Goal: Contribute content: Add original content to the website for others to see

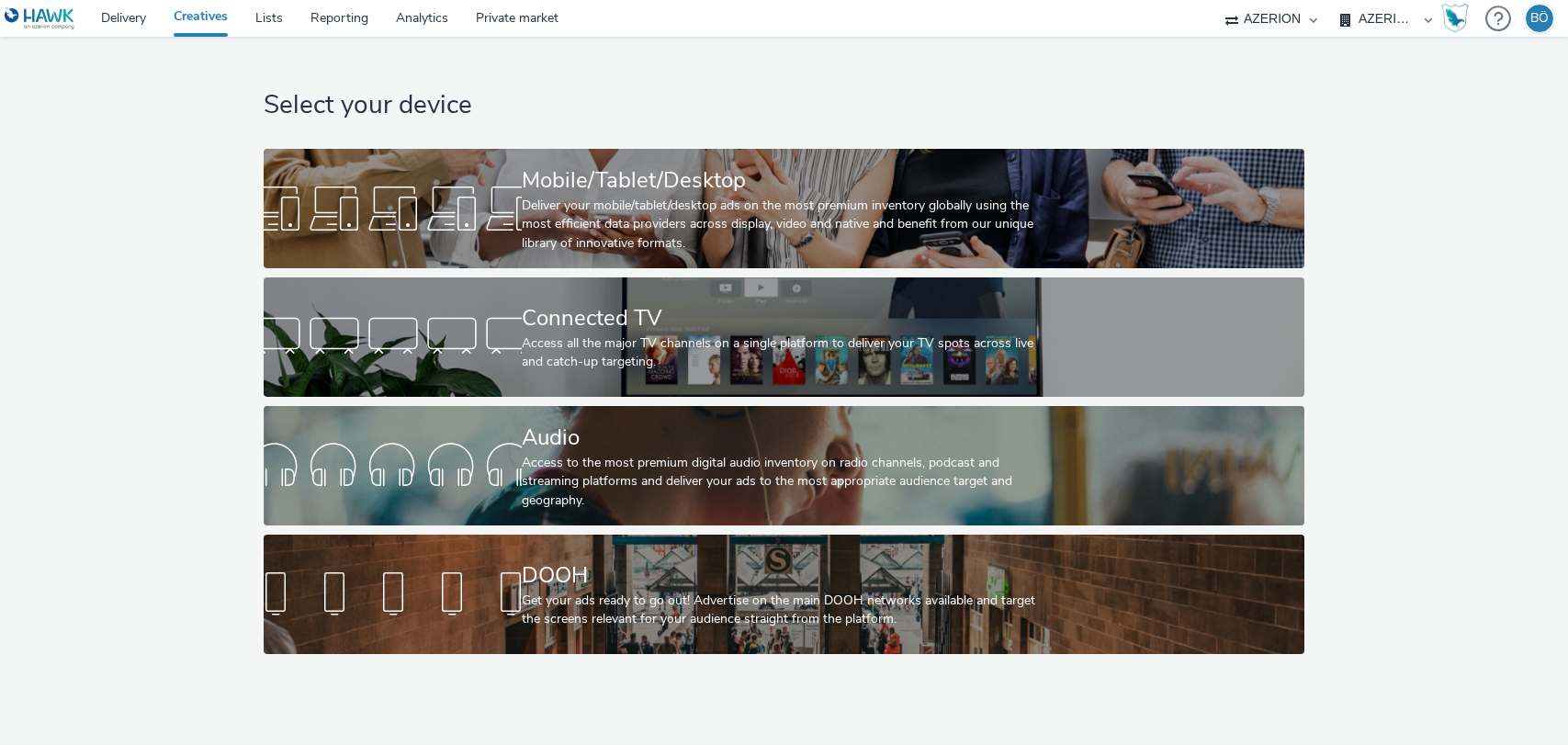
select select "ac009755-aa48-4799-8050-7a339a378eb8"
select select "a1f58486-1528-4f8c-8610-e1cdd7553bc1"
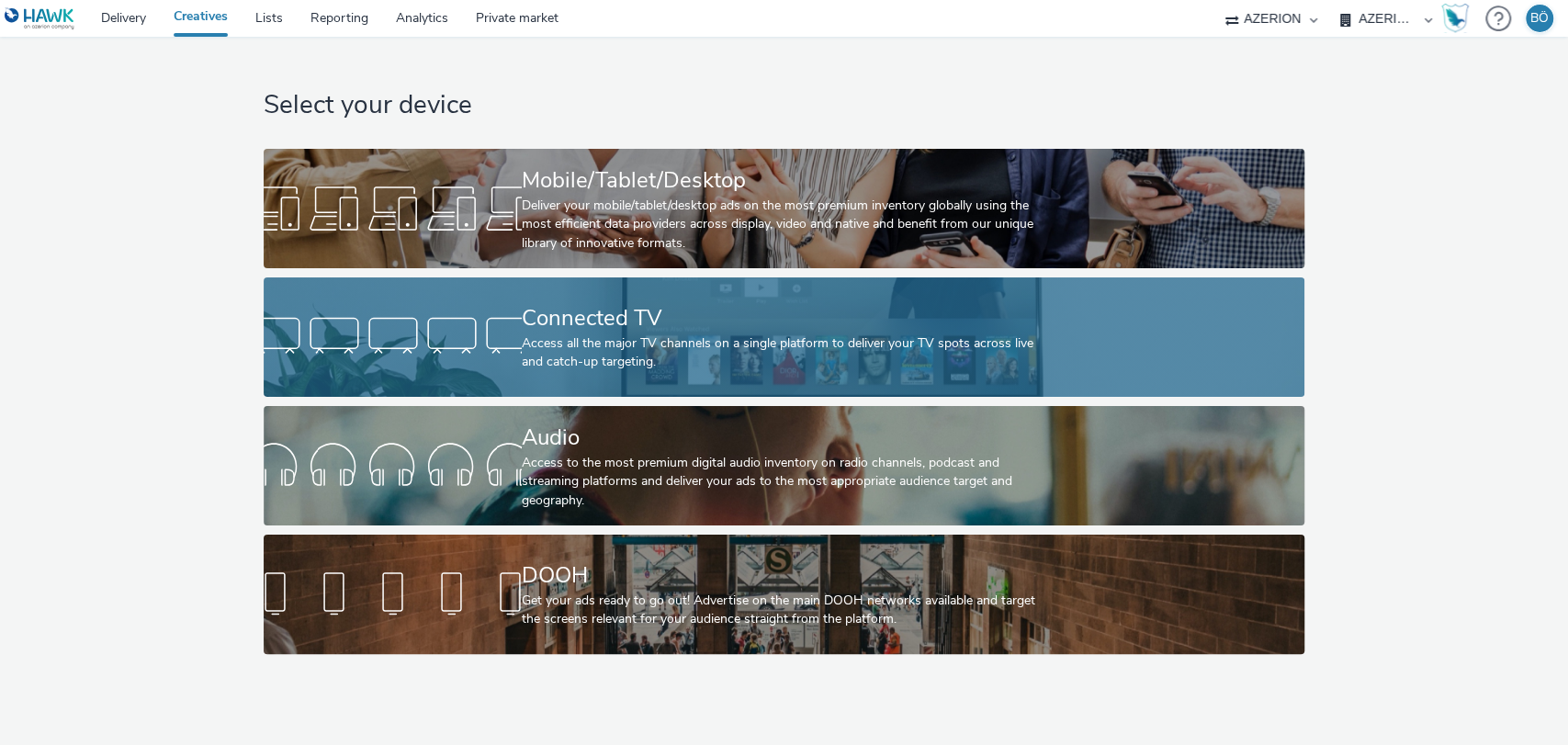
click at [546, 362] on div "Access all the major TV channels on a single platform to deliver your TV spots …" at bounding box center [780, 353] width 517 height 38
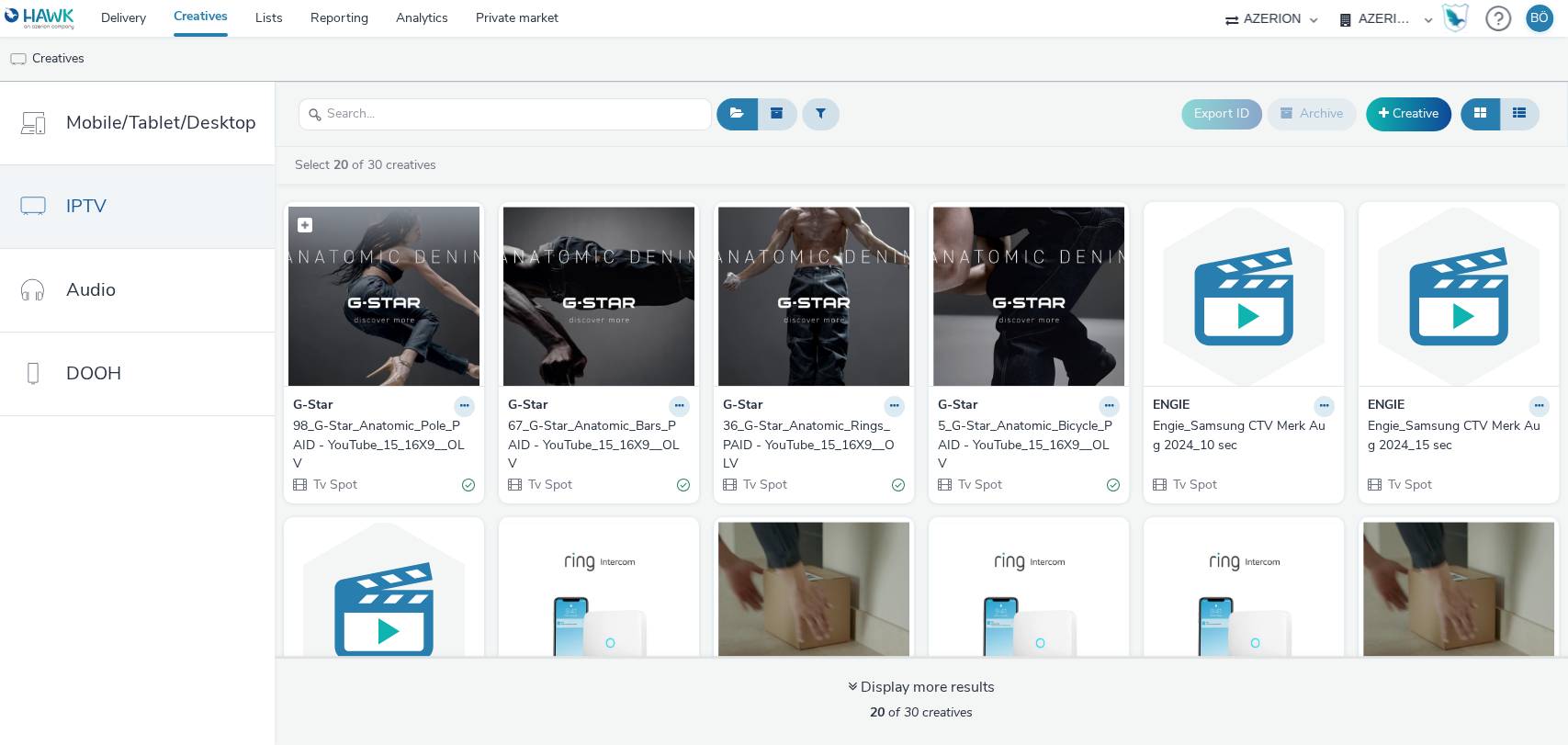
click at [406, 330] on img at bounding box center [383, 296] width 191 height 179
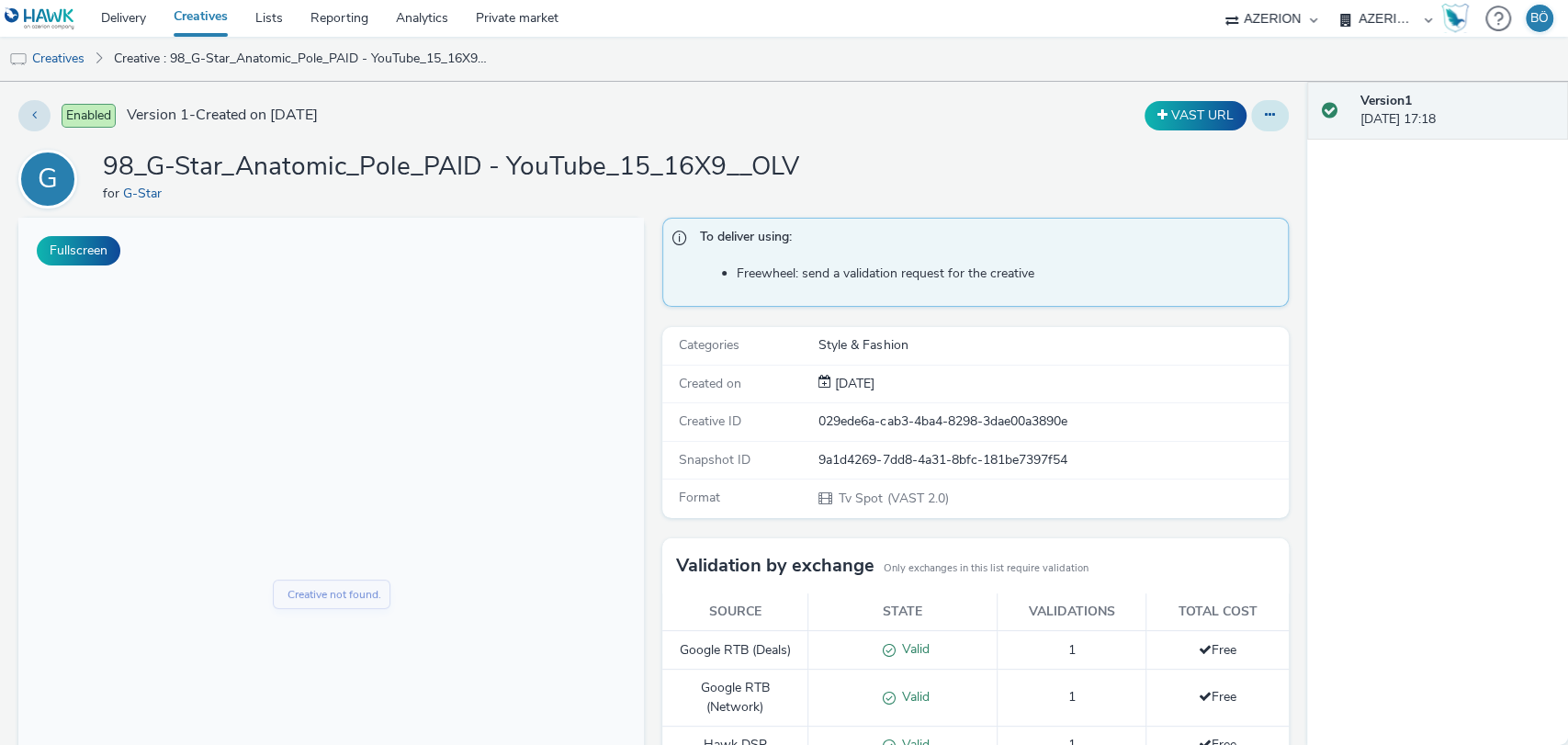
click at [1265, 115] on icon at bounding box center [1270, 114] width 10 height 13
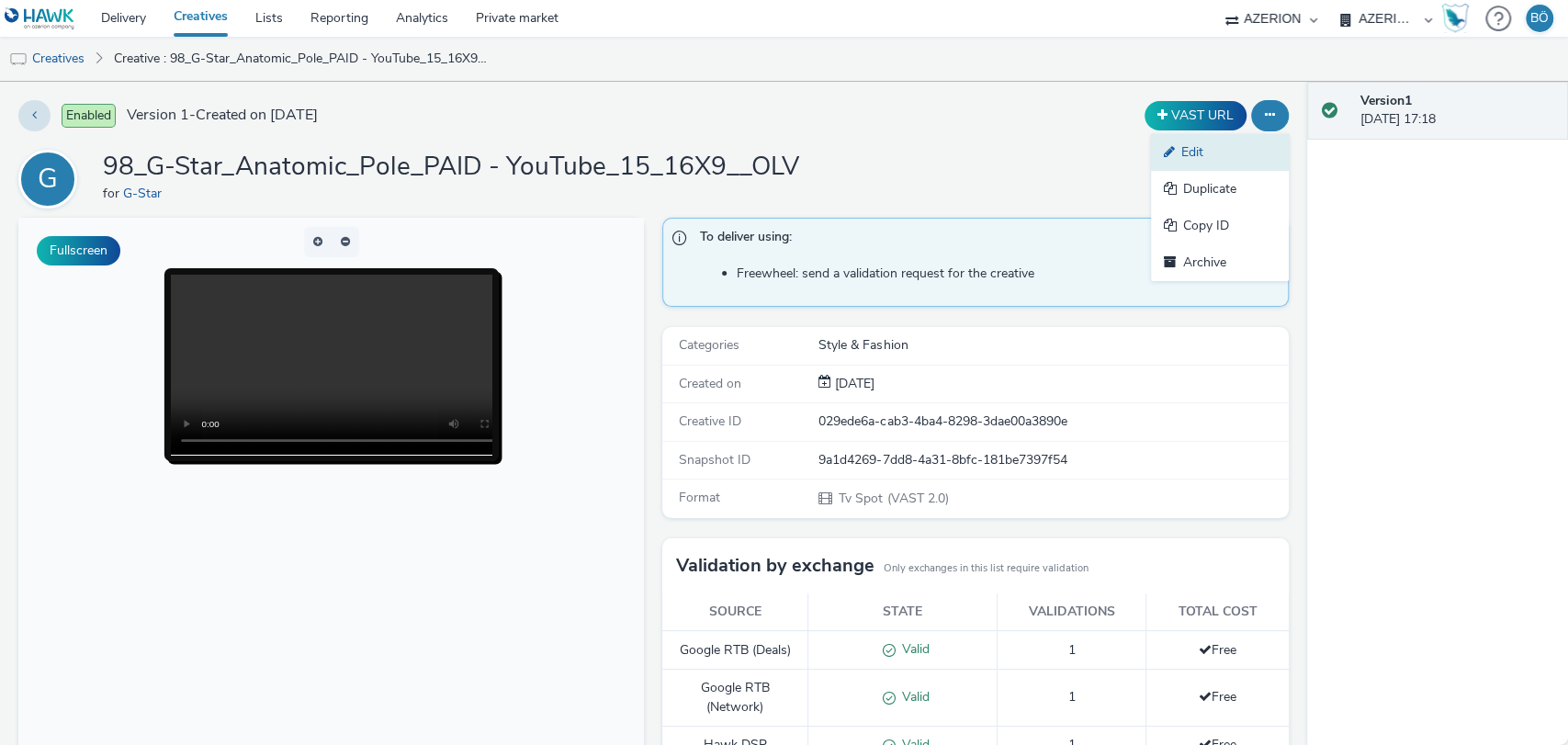
click at [1220, 145] on link "Edit" at bounding box center [1220, 151] width 138 height 37
click at [58, 58] on link "Creatives" at bounding box center [47, 58] width 94 height 45
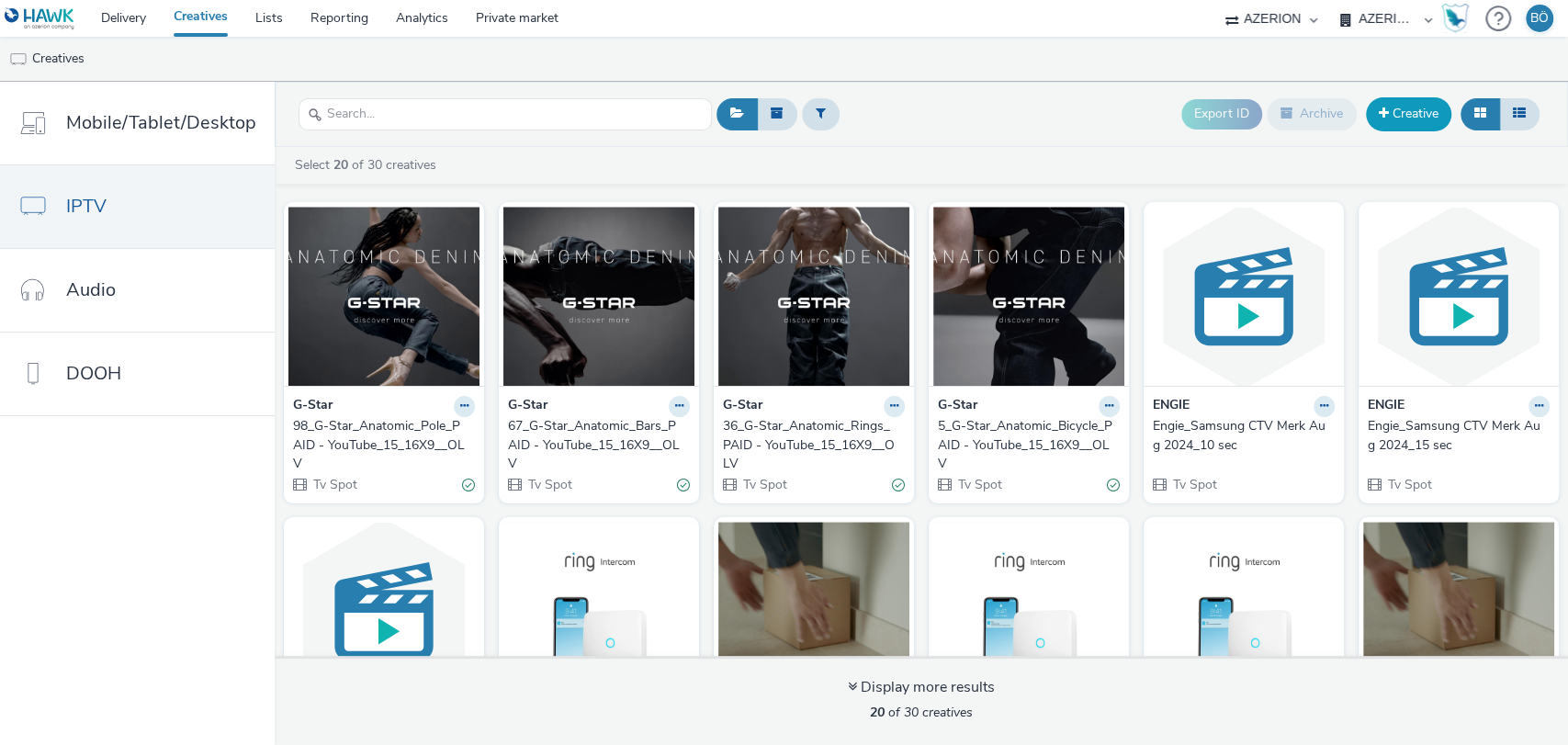
click at [1431, 112] on link "Creative" at bounding box center [1409, 113] width 85 height 33
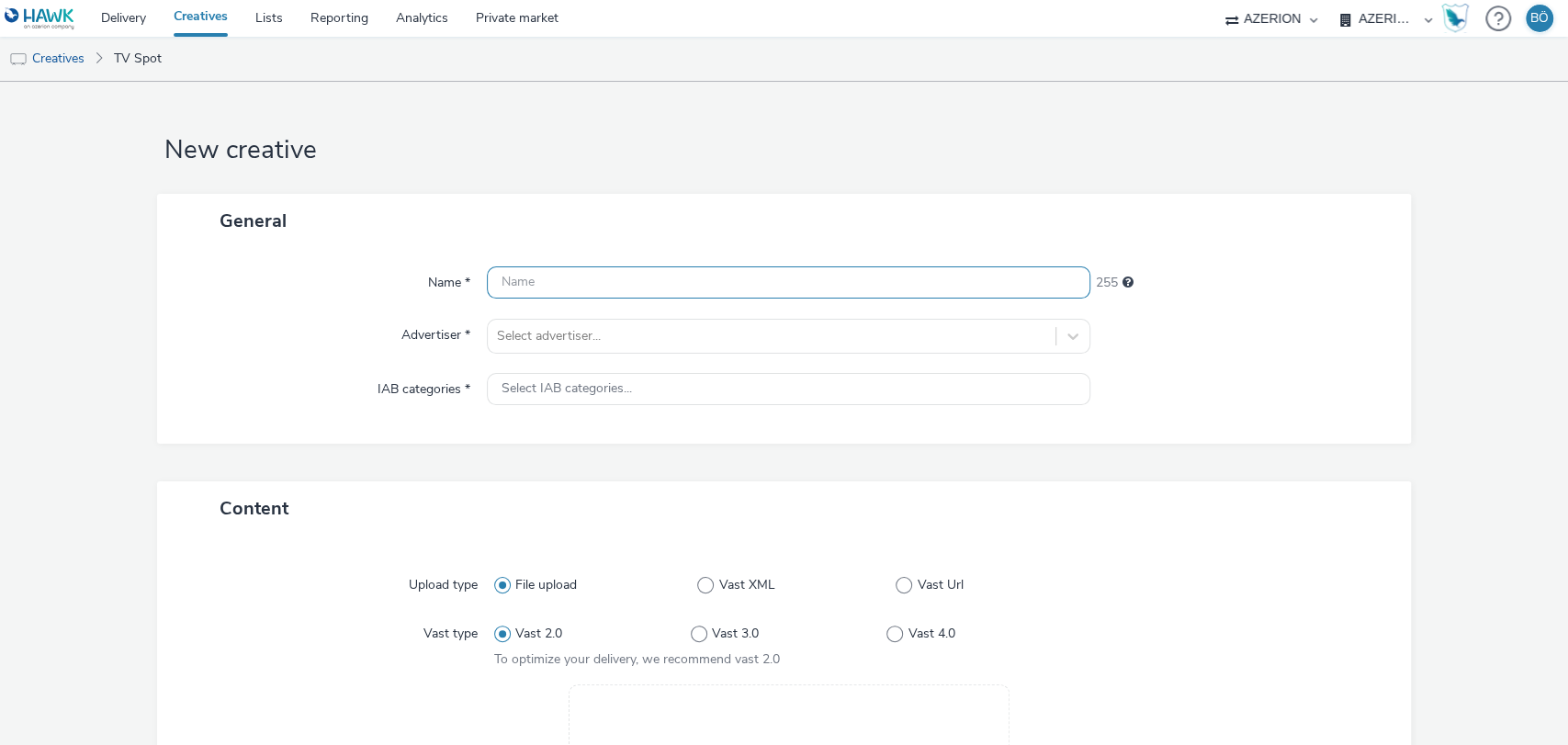
click at [555, 284] on input "text" at bounding box center [789, 282] width 605 height 32
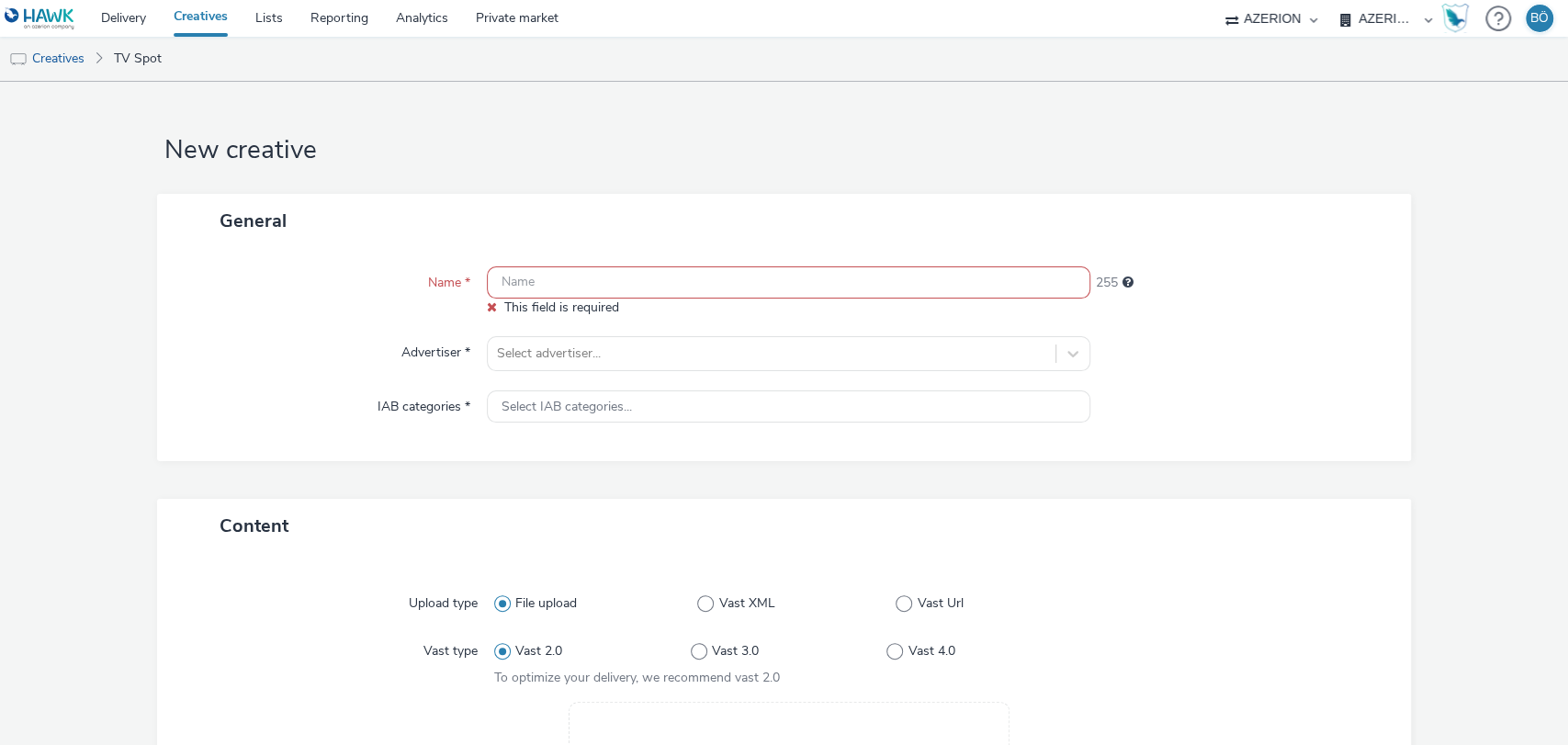
paste input "256_G-Star_Anatomic_BTS mix edit_PAID SOCIAL _15_16X9_Social_with logo"
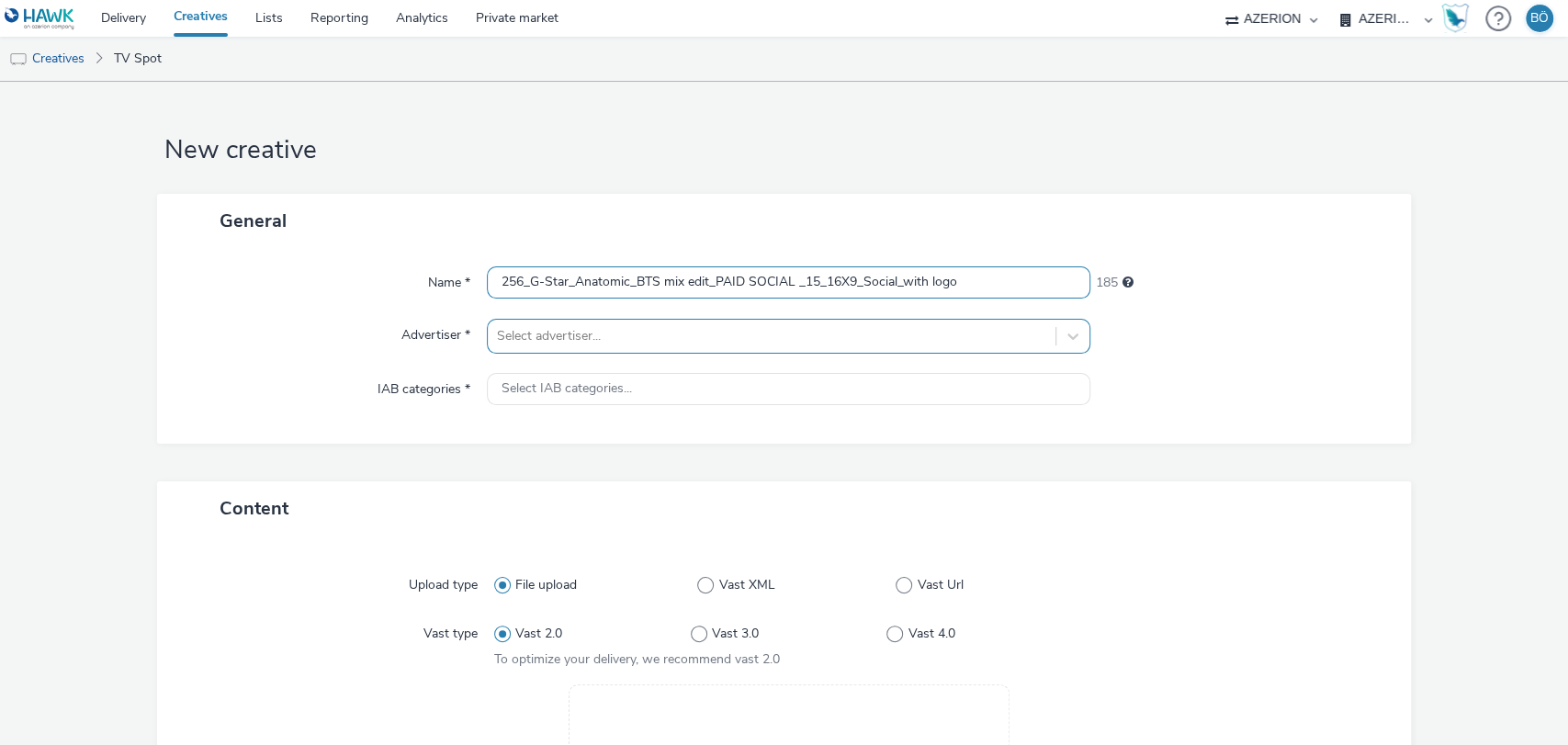
type input "256_G-Star_Anatomic_BTS mix edit_PAID SOCIAL _15_16X9_Social_with logo"
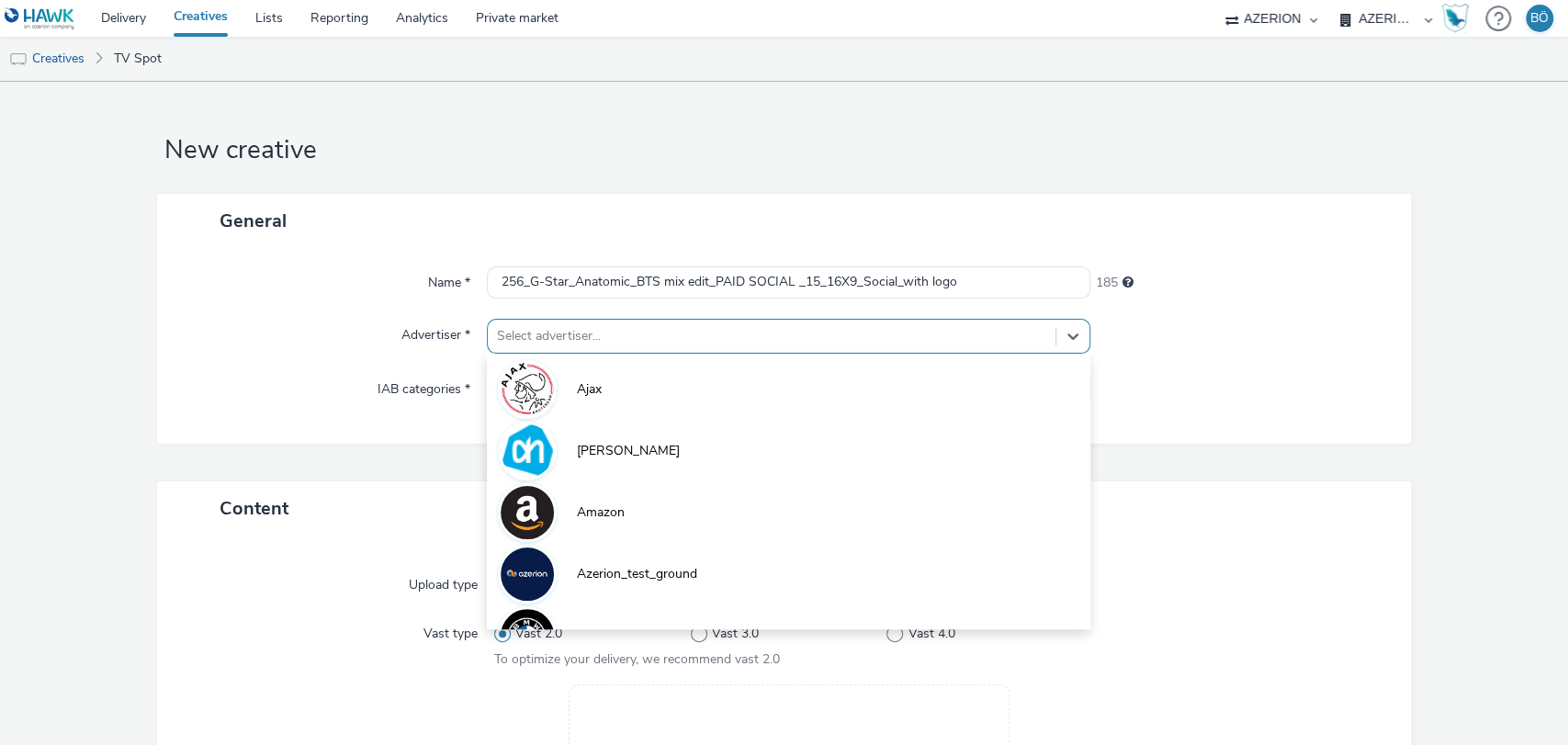
click at [617, 334] on div at bounding box center [772, 335] width 550 height 22
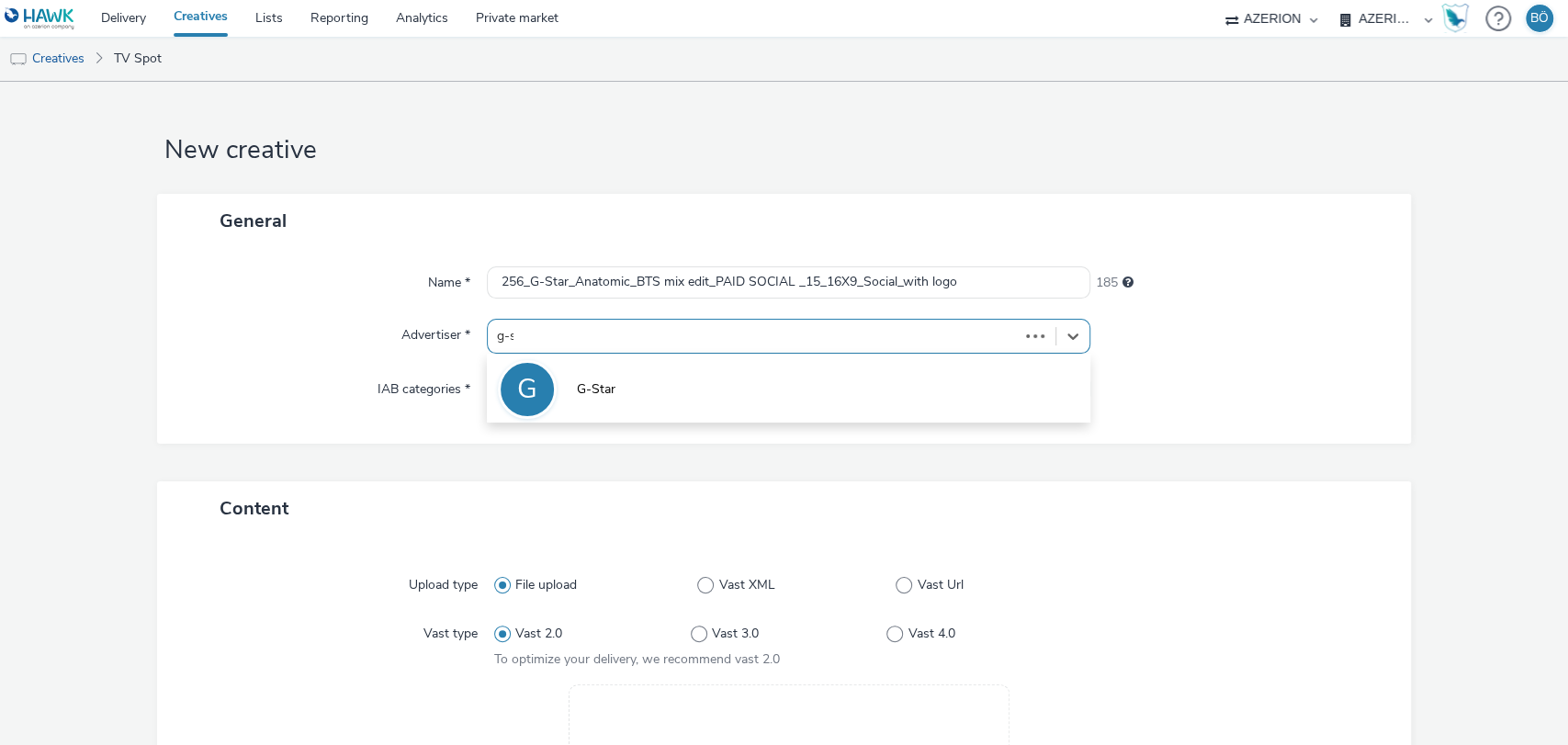
type input "g-st"
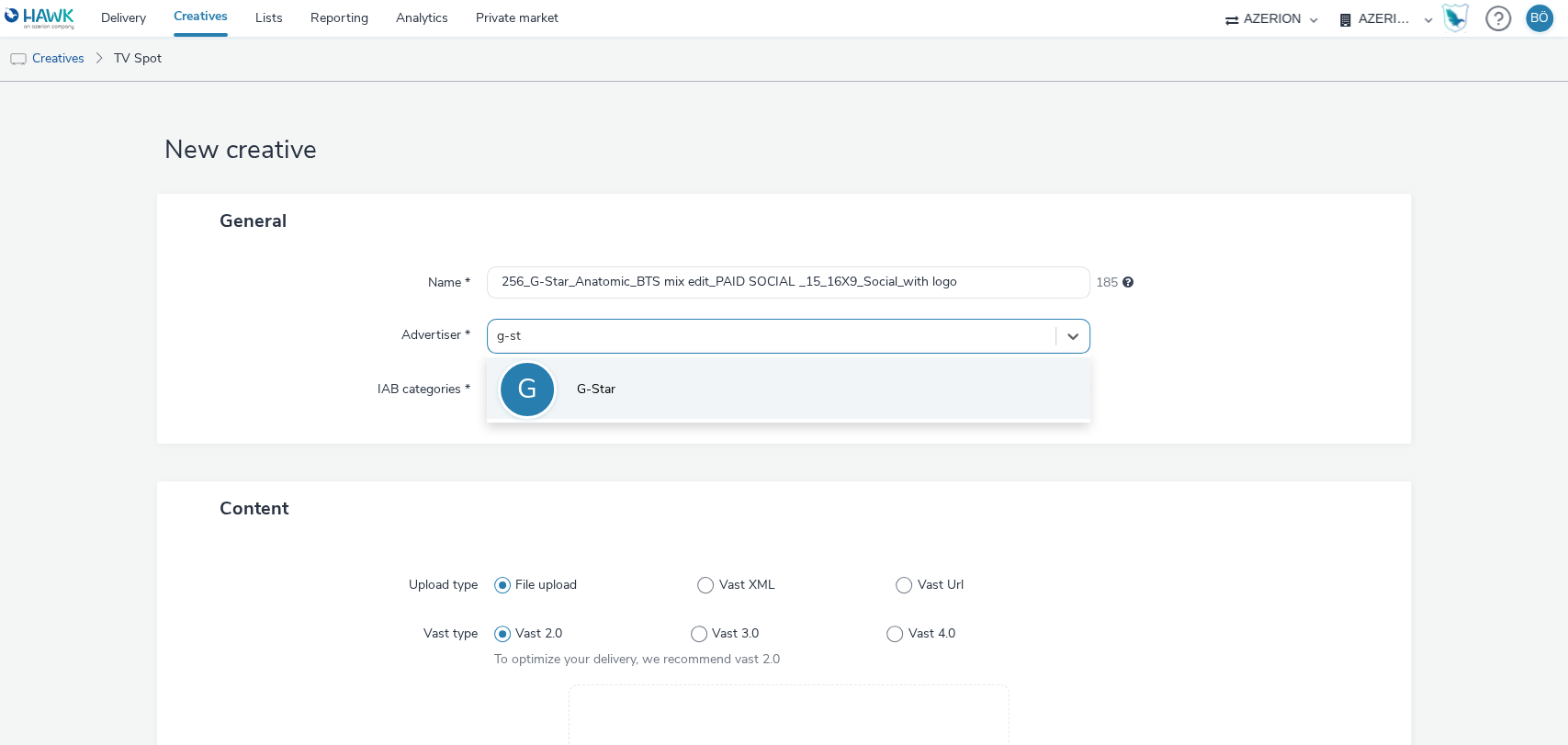
click at [613, 377] on li "G G-Star" at bounding box center [789, 388] width 605 height 61
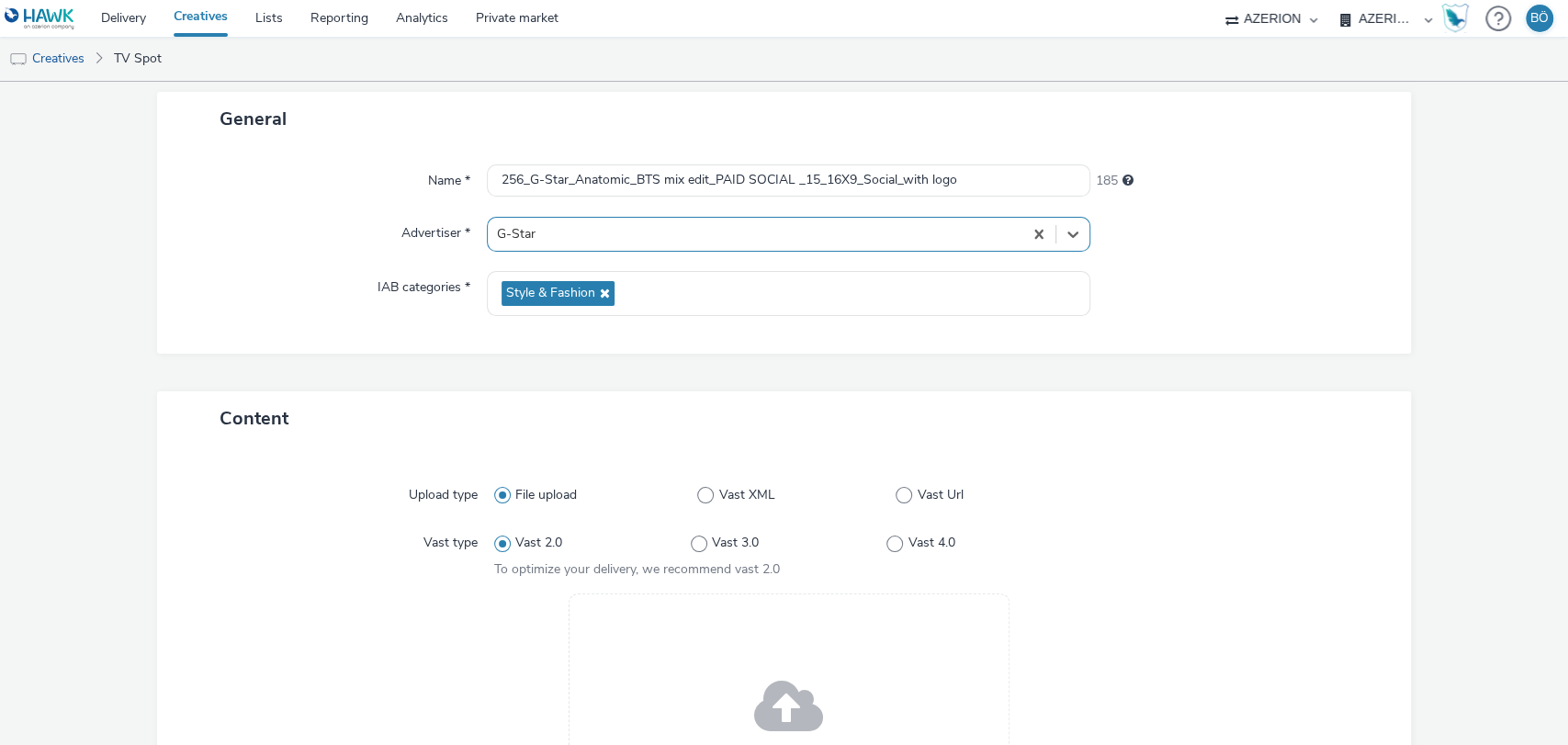
scroll to position [306, 0]
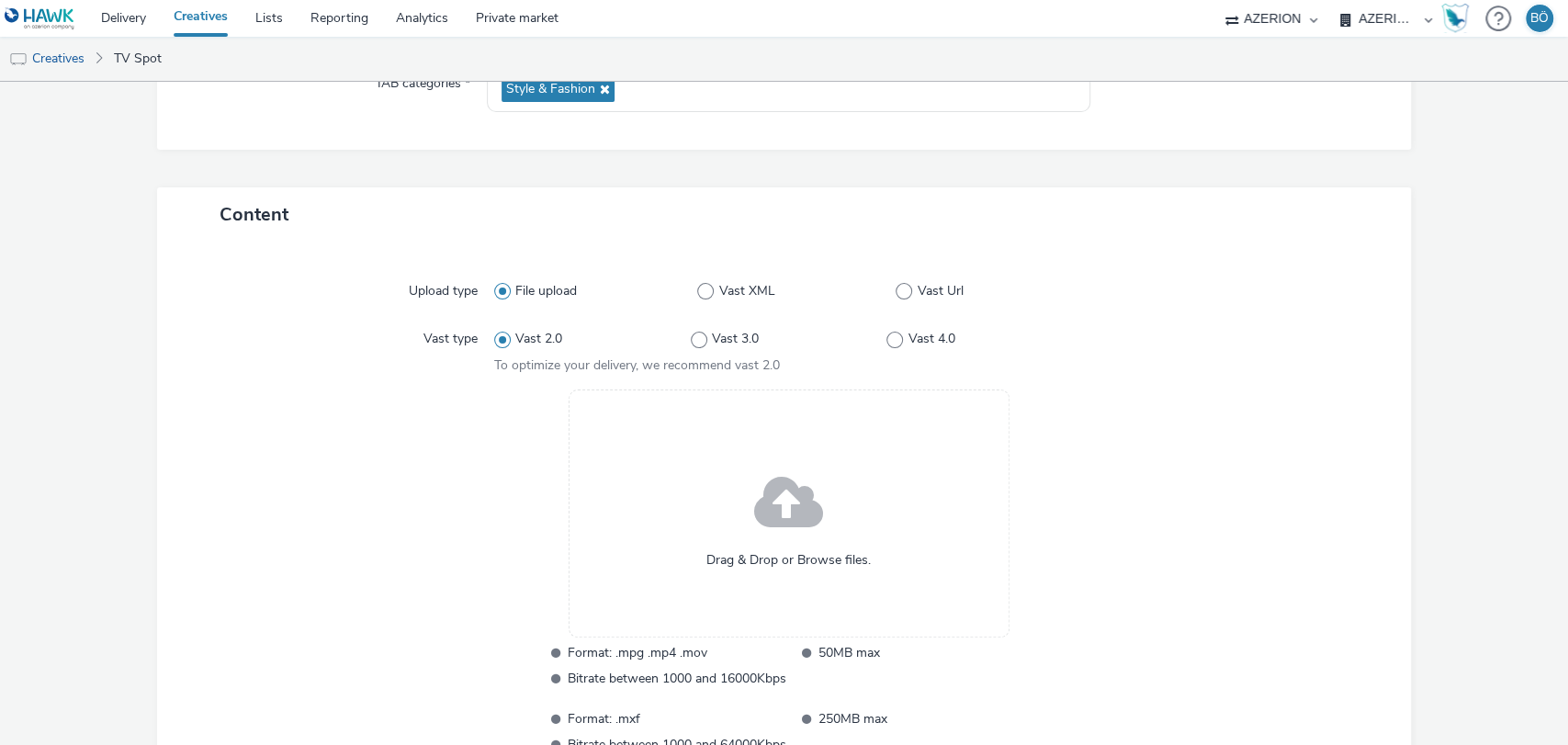
click at [684, 510] on div "Drag & Drop or Browse files." at bounding box center [788, 512] width 441 height 248
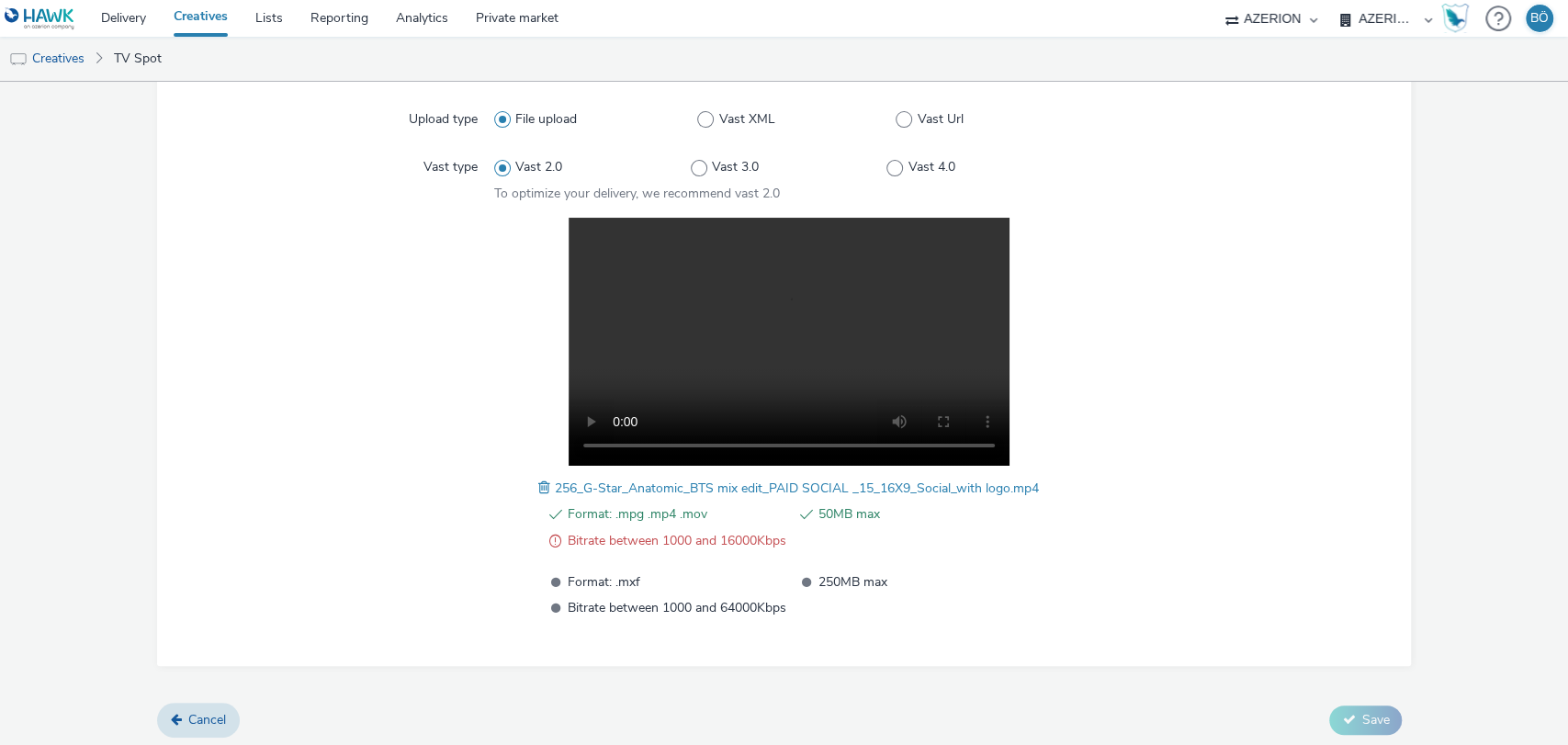
scroll to position [480, 0]
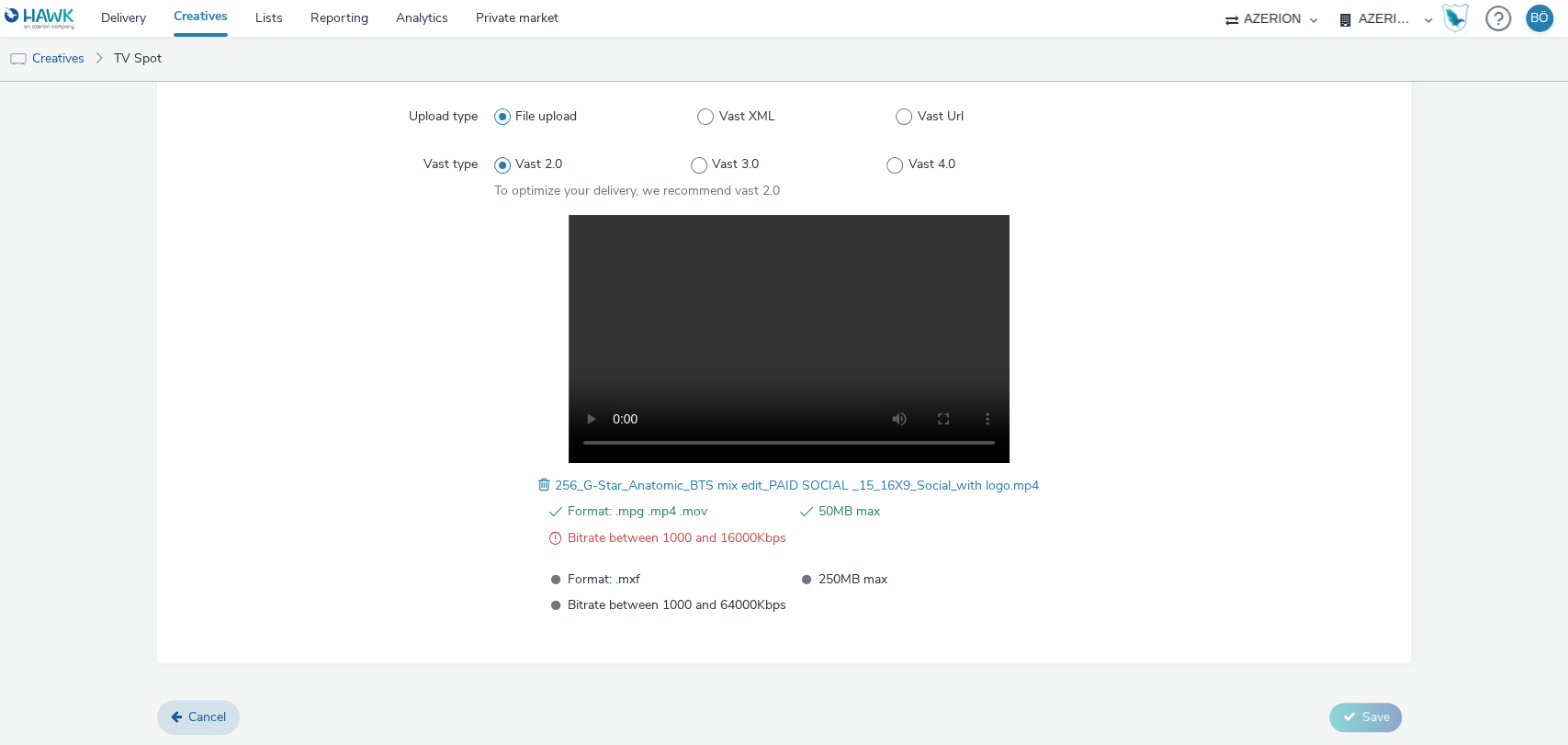
click at [539, 485] on span at bounding box center [546, 485] width 17 height 20
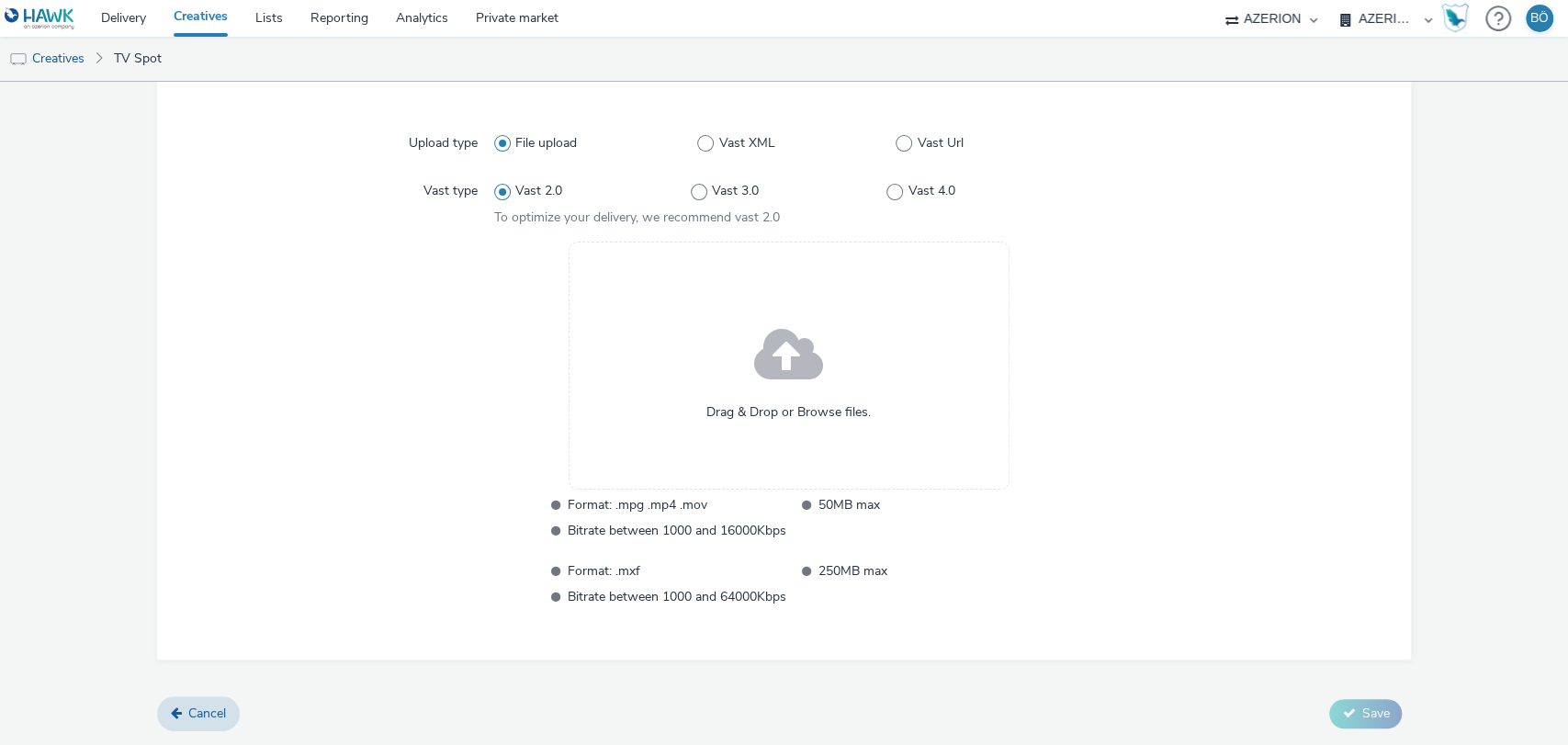
scroll to position [452, 0]
click at [744, 368] on div "Drag & Drop or Browse files." at bounding box center [788, 366] width 441 height 248
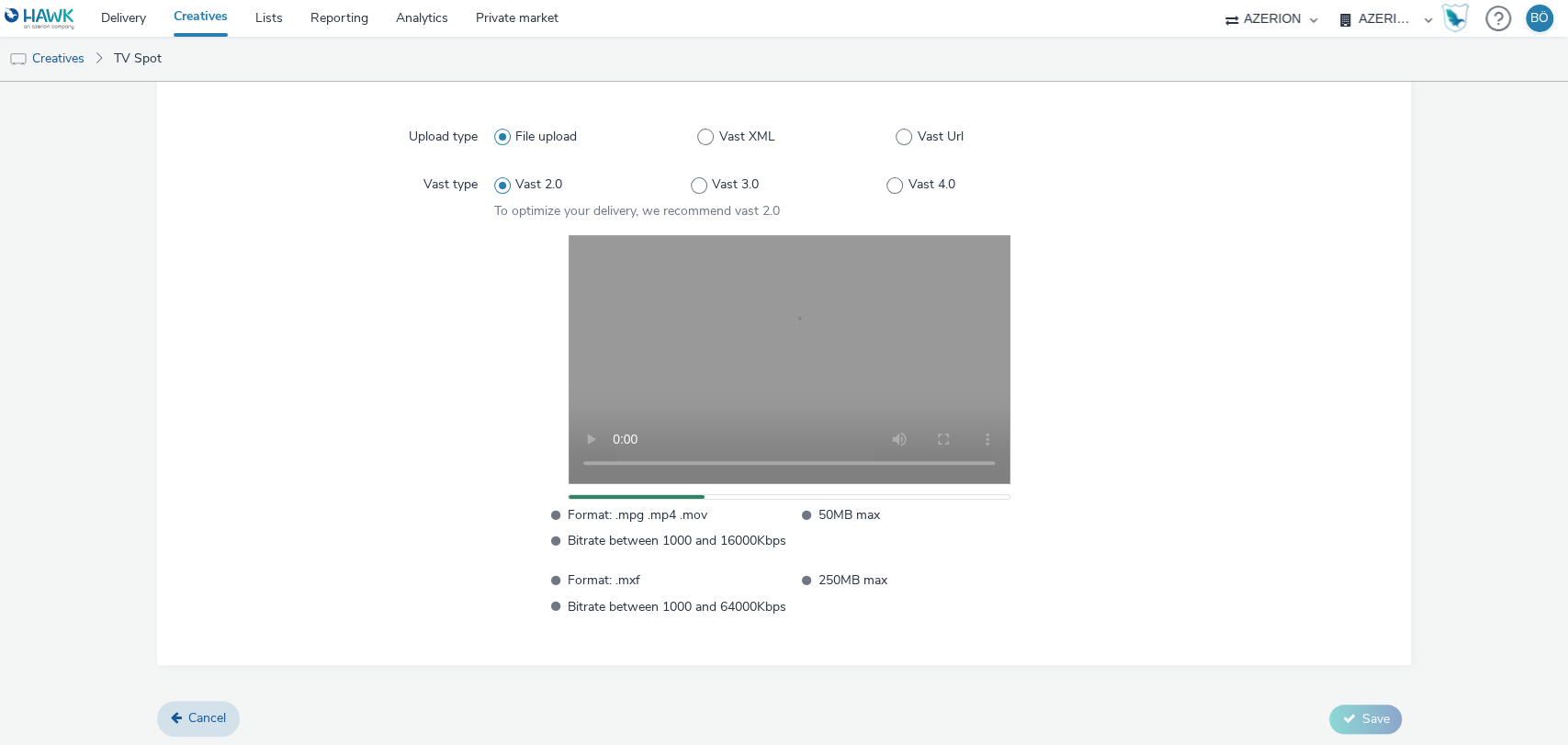
scroll to position [464, 0]
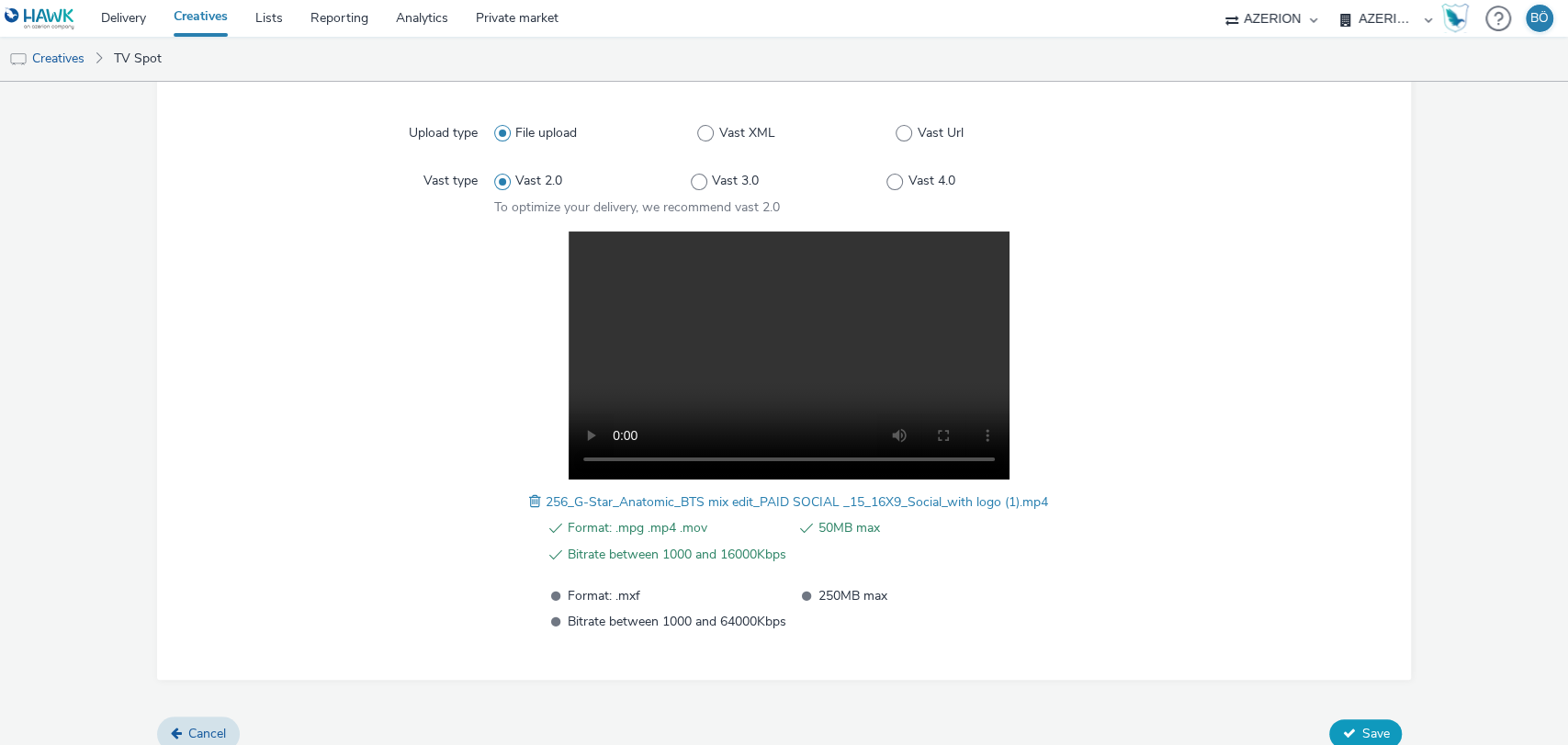
click at [1361, 724] on span "Save" at bounding box center [1375, 733] width 28 height 18
